Goal: Transaction & Acquisition: Purchase product/service

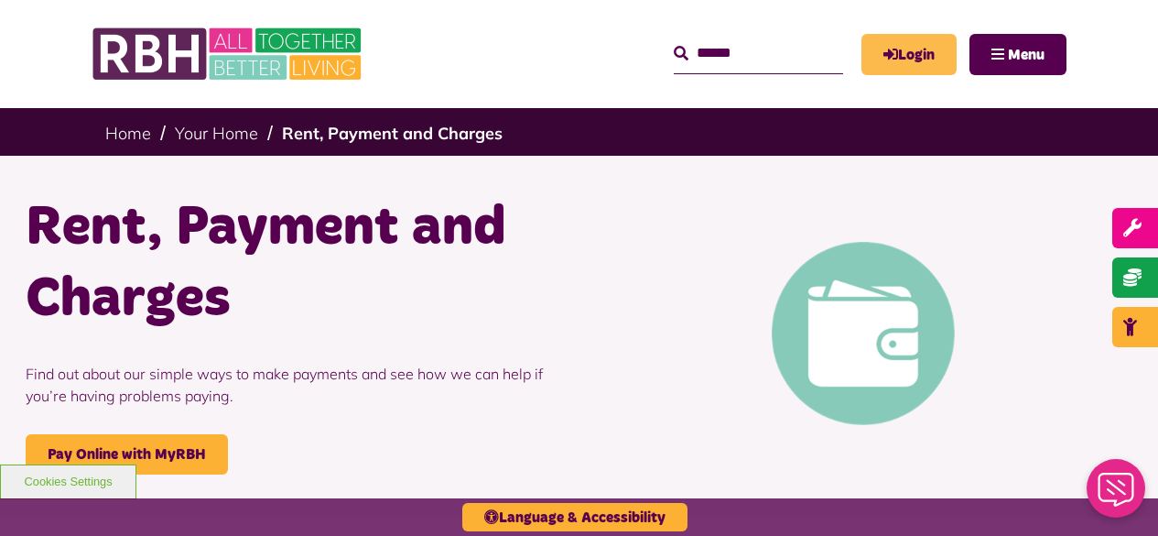
click at [923, 52] on link "Login" at bounding box center [909, 54] width 95 height 41
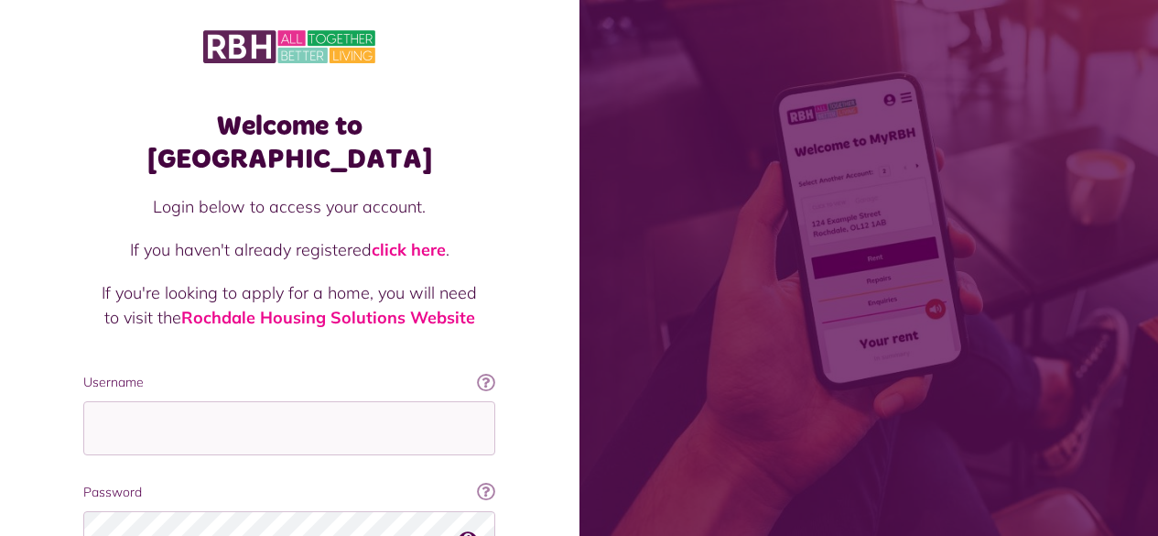
scroll to position [168, 0]
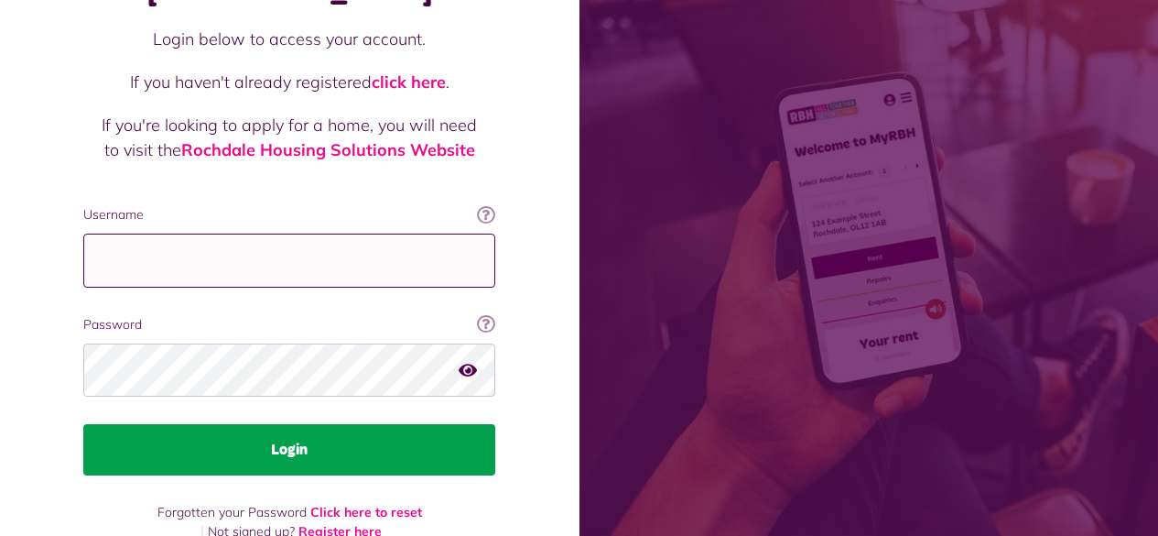
type input "**********"
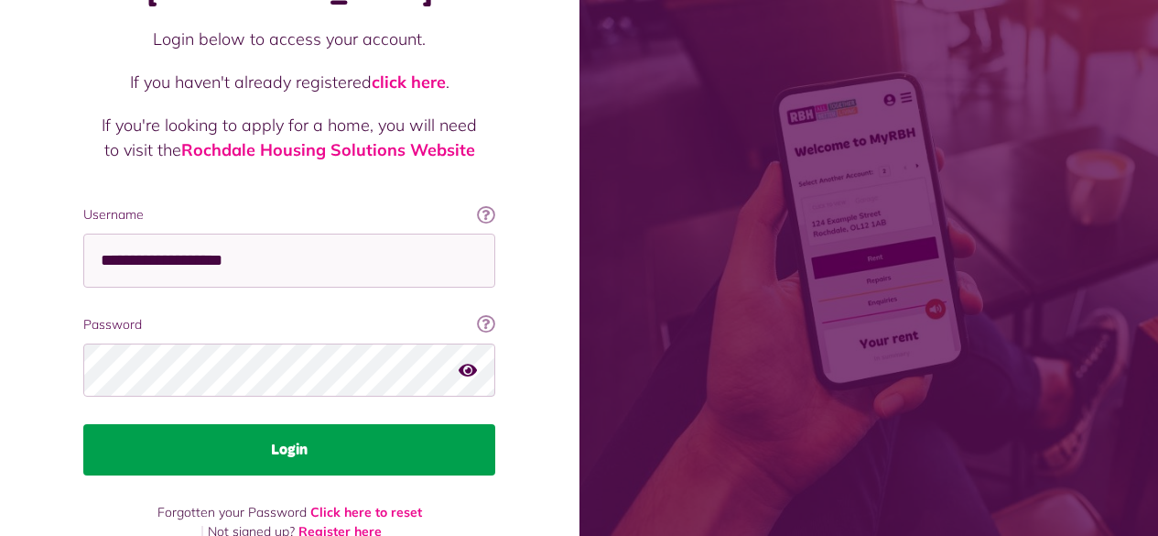
click at [273, 424] on button "Login" at bounding box center [289, 449] width 412 height 51
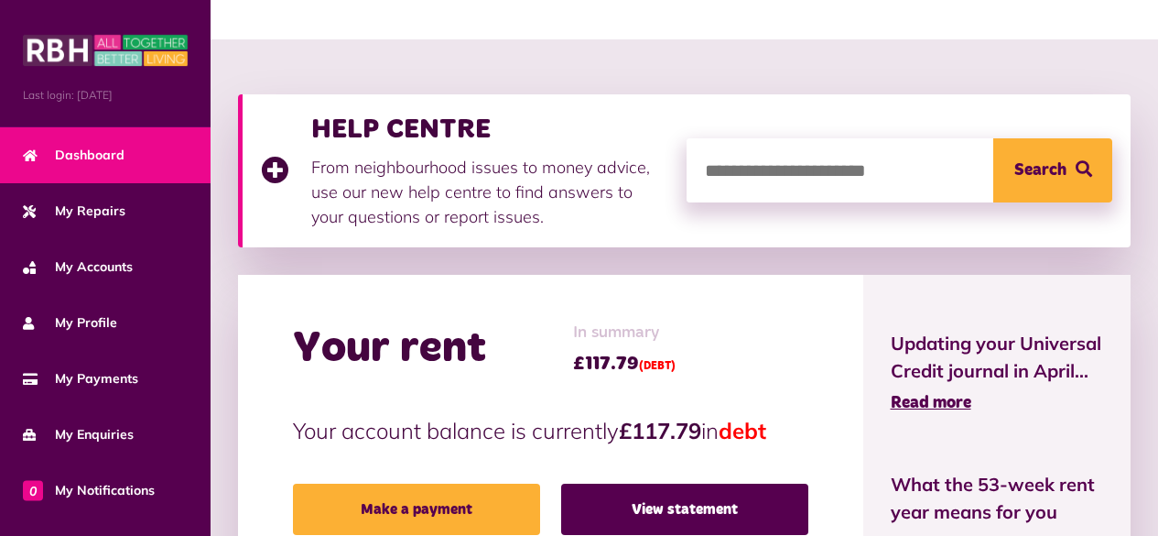
scroll to position [275, 0]
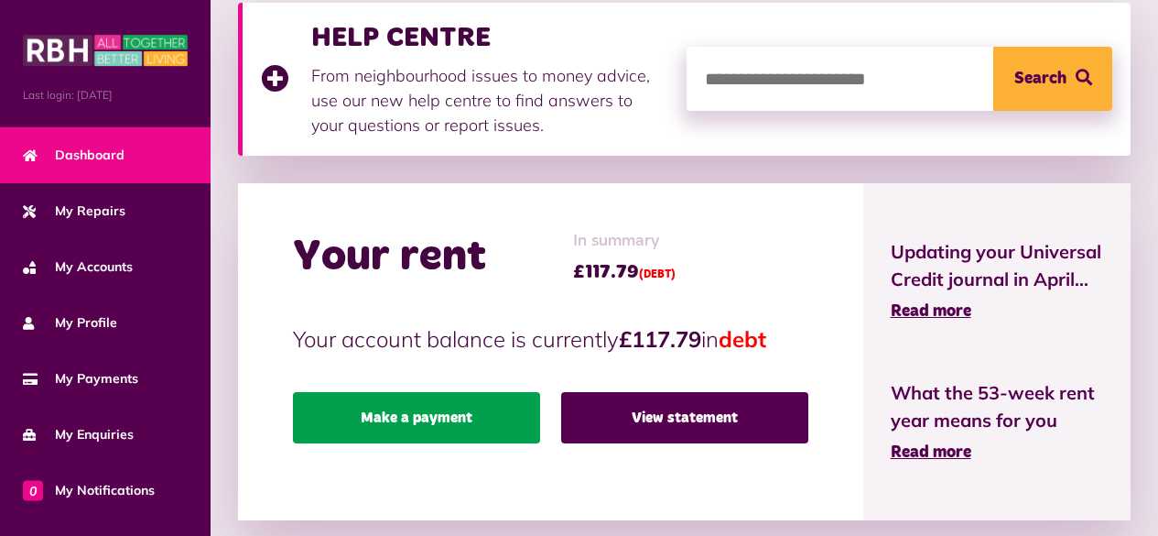
click at [398, 420] on link "Make a payment" at bounding box center [416, 417] width 247 height 51
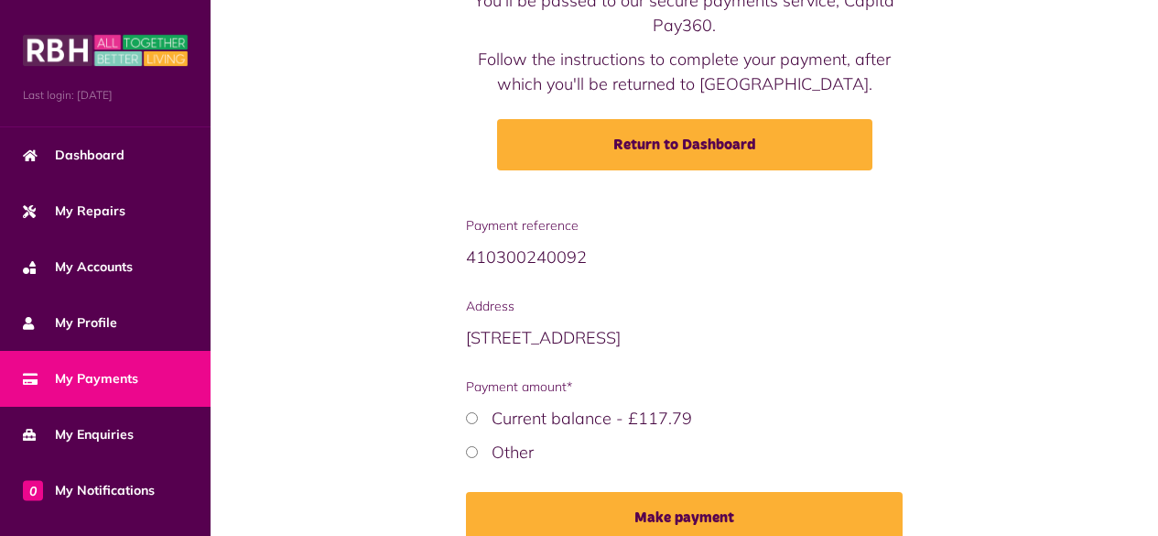
scroll to position [272, 0]
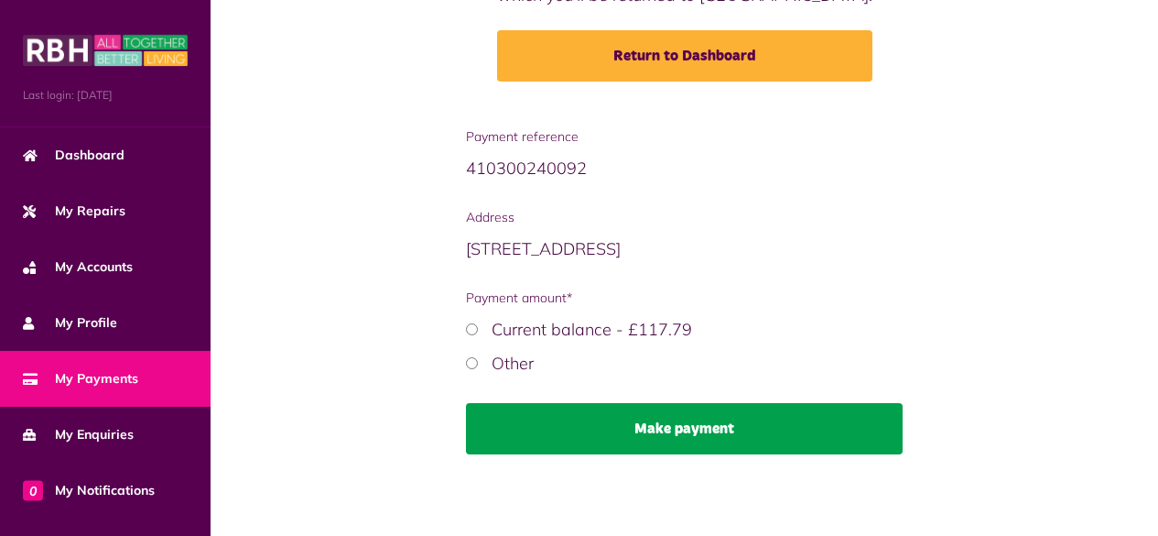
click at [657, 417] on button "Make payment" at bounding box center [685, 428] width 438 height 51
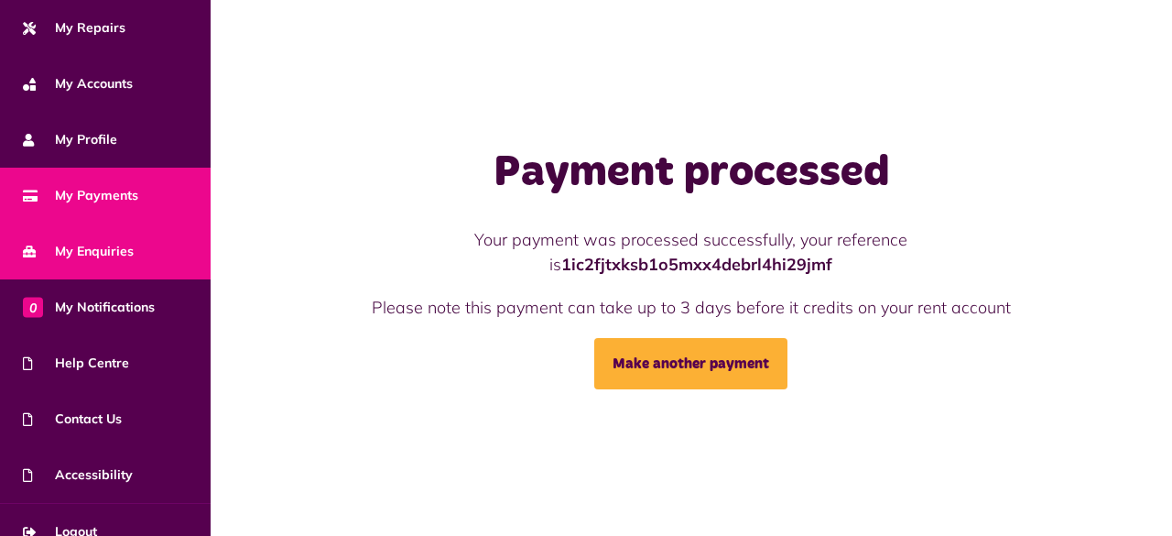
scroll to position [205, 0]
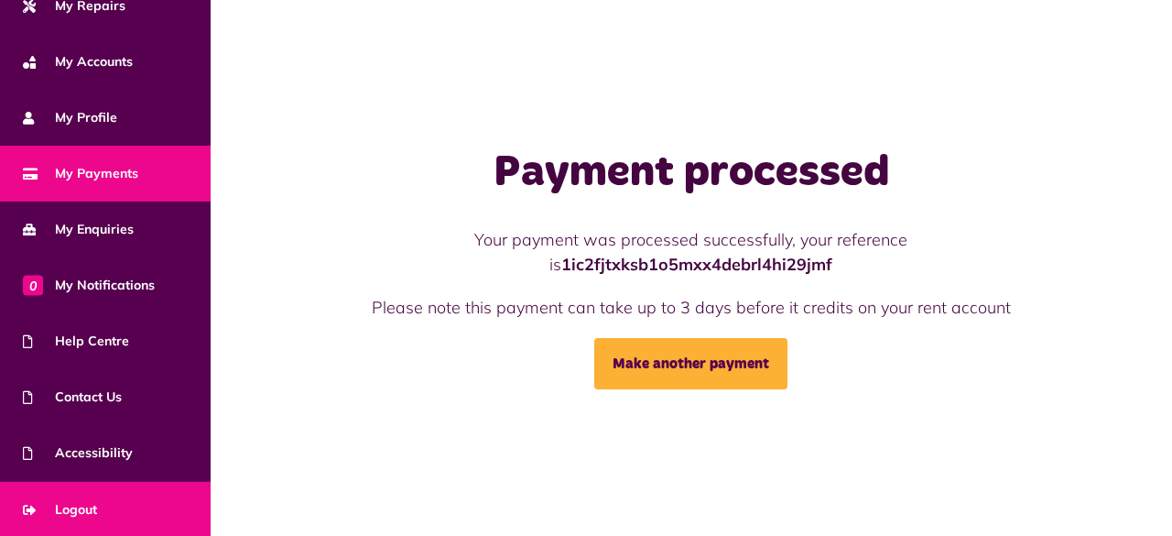
click at [71, 510] on span "Logout" at bounding box center [60, 509] width 74 height 19
